Goal: Transaction & Acquisition: Purchase product/service

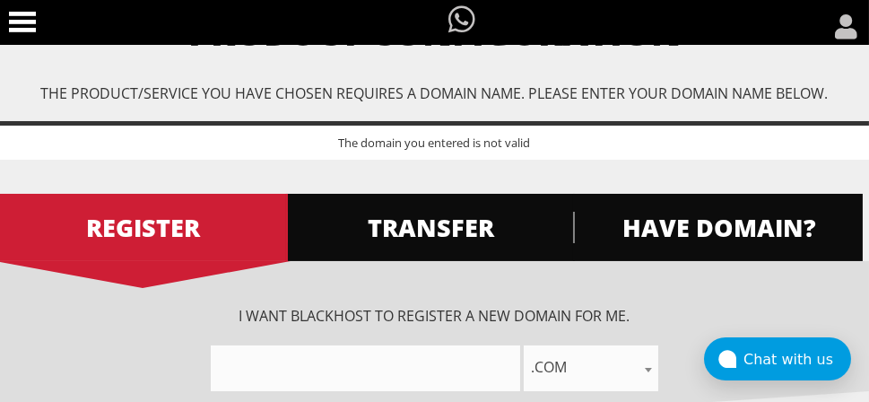
scroll to position [129, 0]
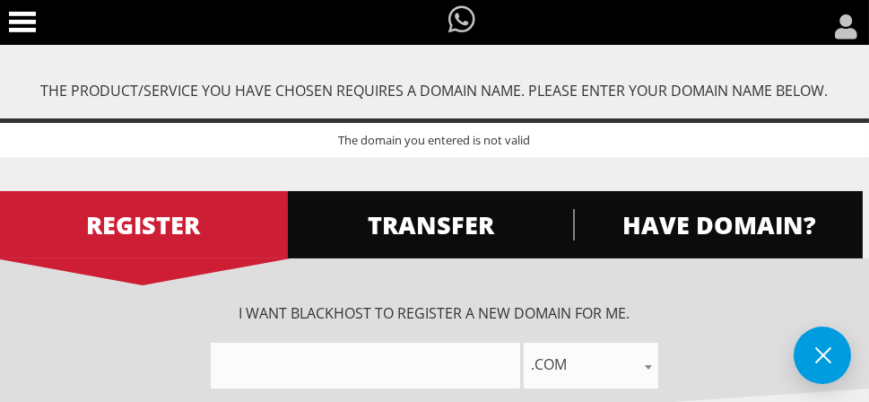
click at [298, 365] on input"] "text" at bounding box center [365, 365] width 309 height 46
click at [804, 345] on button at bounding box center [821, 354] width 57 height 57
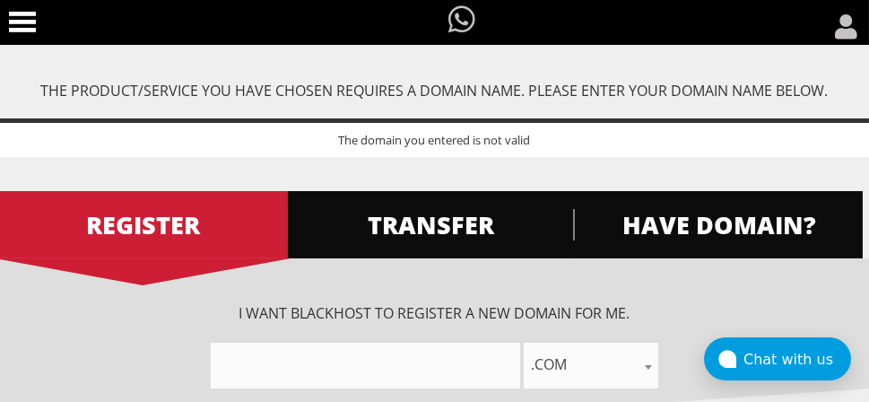
click at [478, 142] on div "The domain you entered is not valid" at bounding box center [434, 137] width 869 height 39
click at [630, 224] on span "HAVE DOMAIN?" at bounding box center [718, 224] width 290 height 31
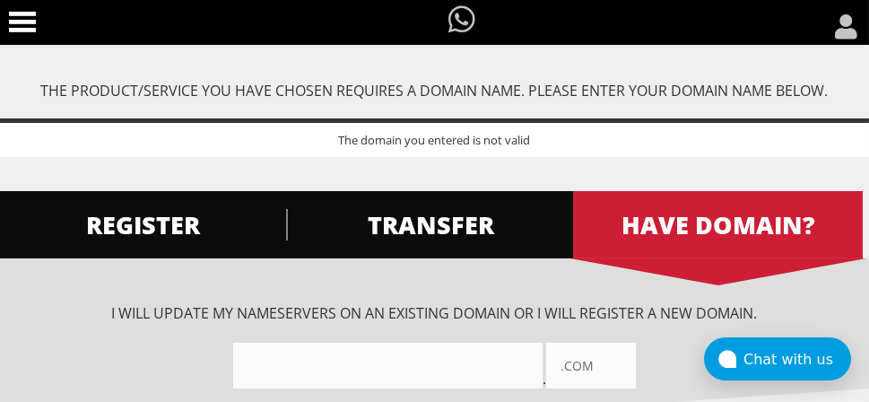
click at [430, 361] on input"] "text" at bounding box center [387, 365] width 309 height 46
click at [430, 359] on input"] "text" at bounding box center [387, 365] width 309 height 46
click at [429, 359] on input"] "text" at bounding box center [387, 365] width 309 height 46
click at [201, 244] on link "REGISTER" at bounding box center [143, 224] width 290 height 67
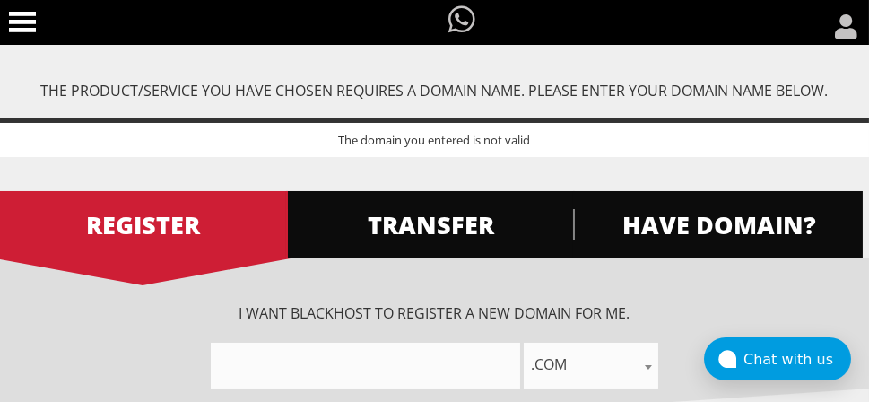
click at [846, 24] on icon at bounding box center [846, 26] width 22 height 25
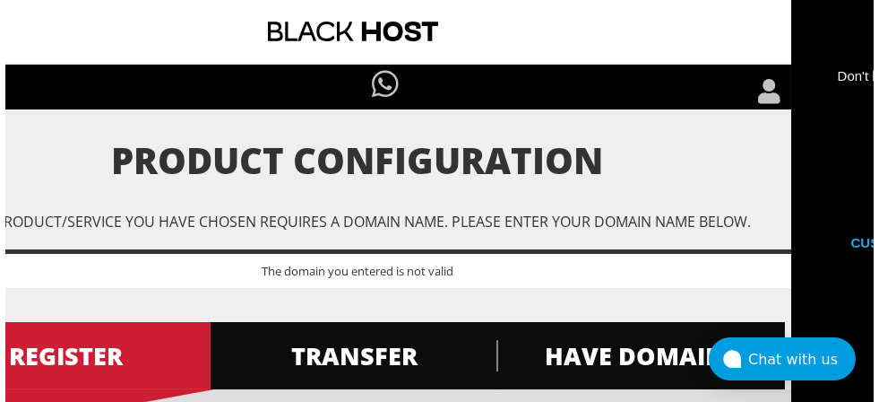
scroll to position [0, 0]
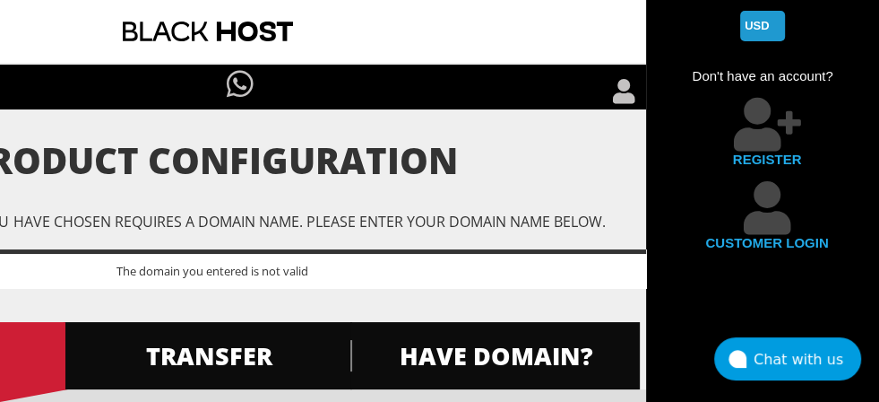
click at [749, 142] on link "REGISTER" at bounding box center [762, 139] width 233 height 83
